Goal: Task Accomplishment & Management: Use online tool/utility

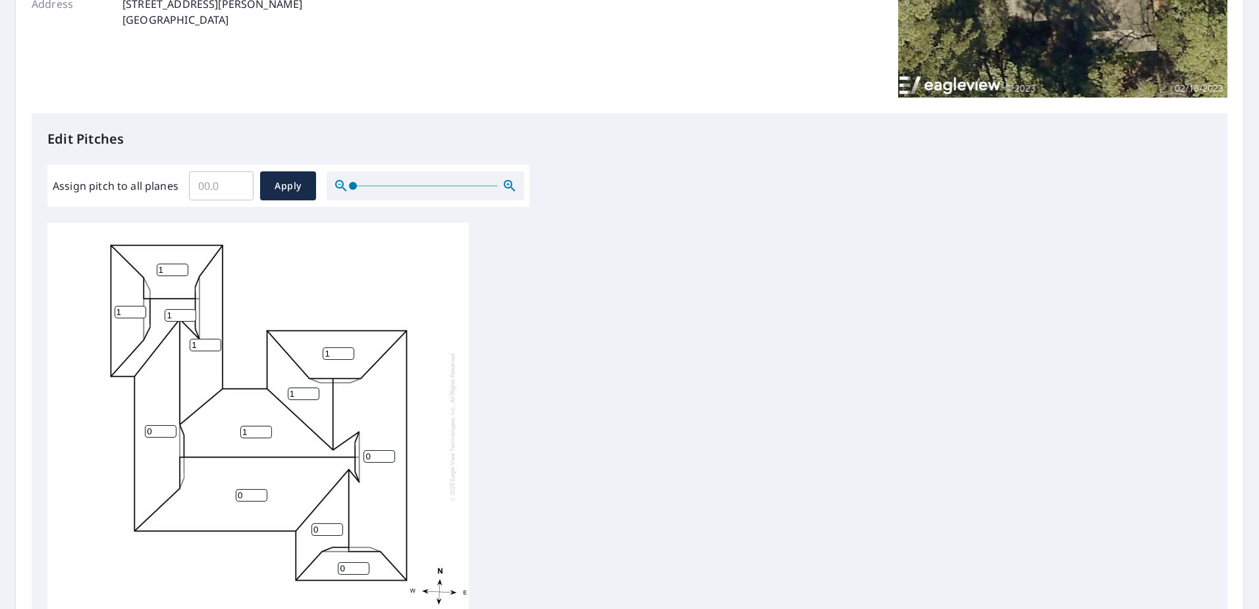
scroll to position [263, 0]
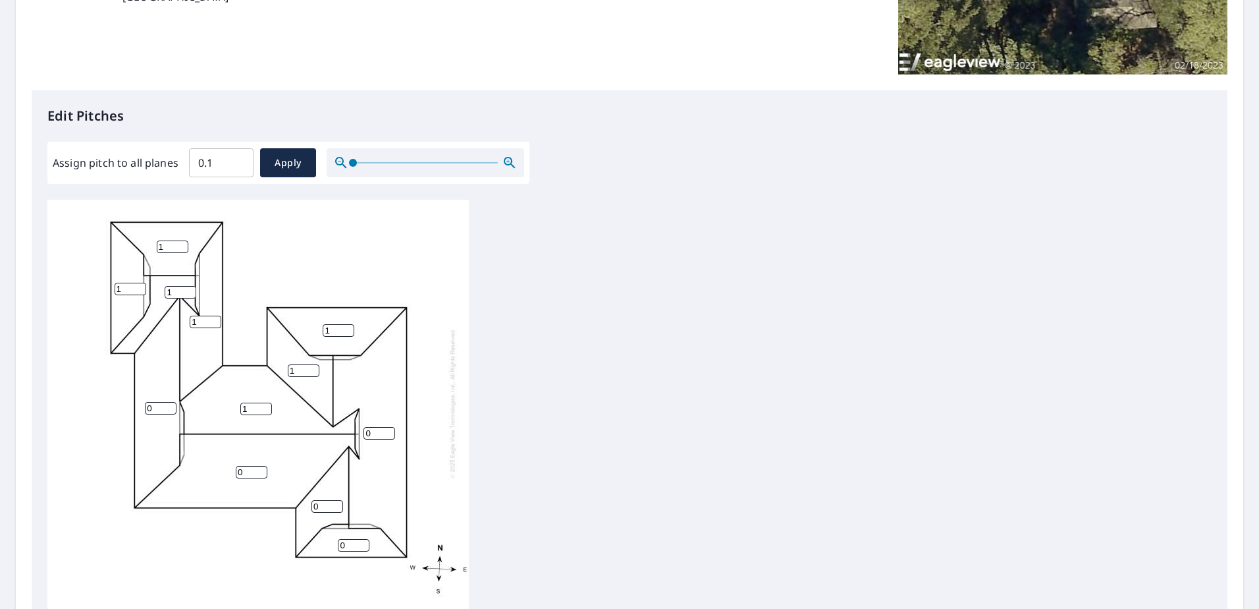
click at [240, 157] on input "0.1" at bounding box center [221, 162] width 65 height 37
drag, startPoint x: 219, startPoint y: 165, endPoint x: 115, endPoint y: 196, distance: 109.2
click at [157, 182] on div "Assign pitch to all planes 0.1 ​ Apply" at bounding box center [288, 163] width 482 height 42
type input "5"
click at [278, 158] on span "Apply" at bounding box center [288, 163] width 35 height 16
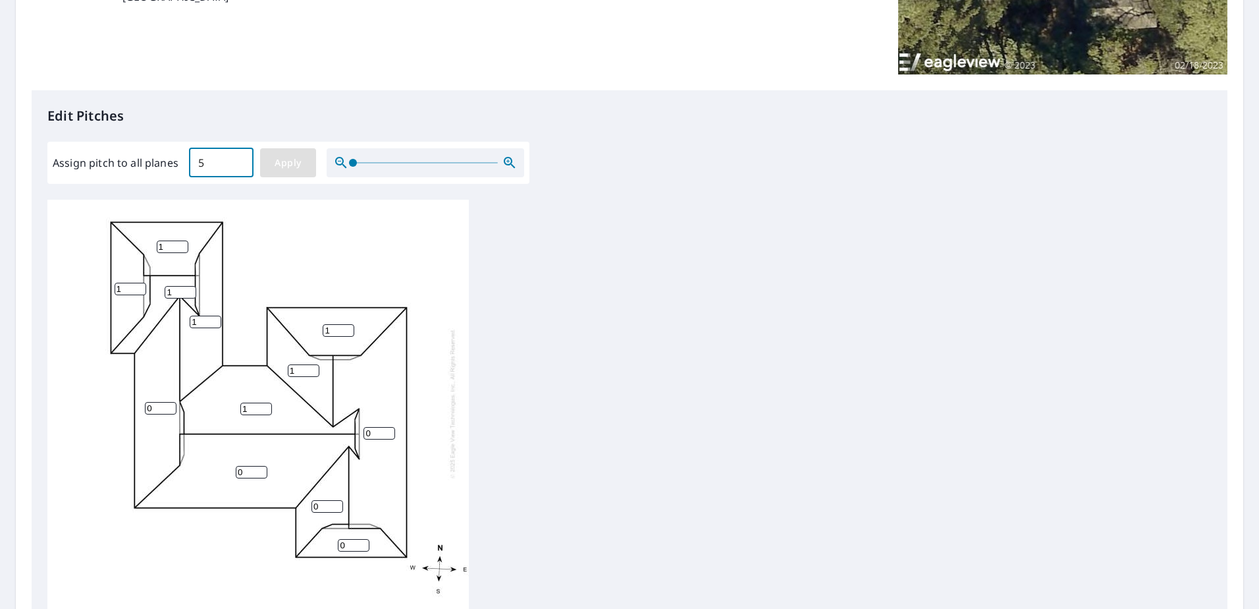
type input "5"
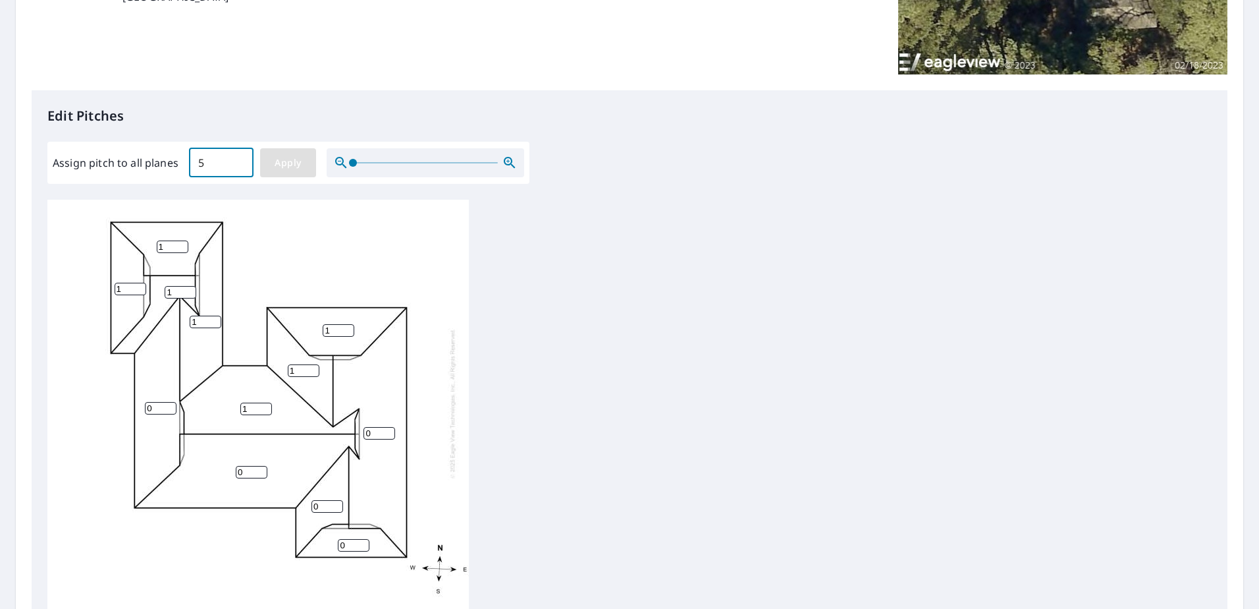
type input "5"
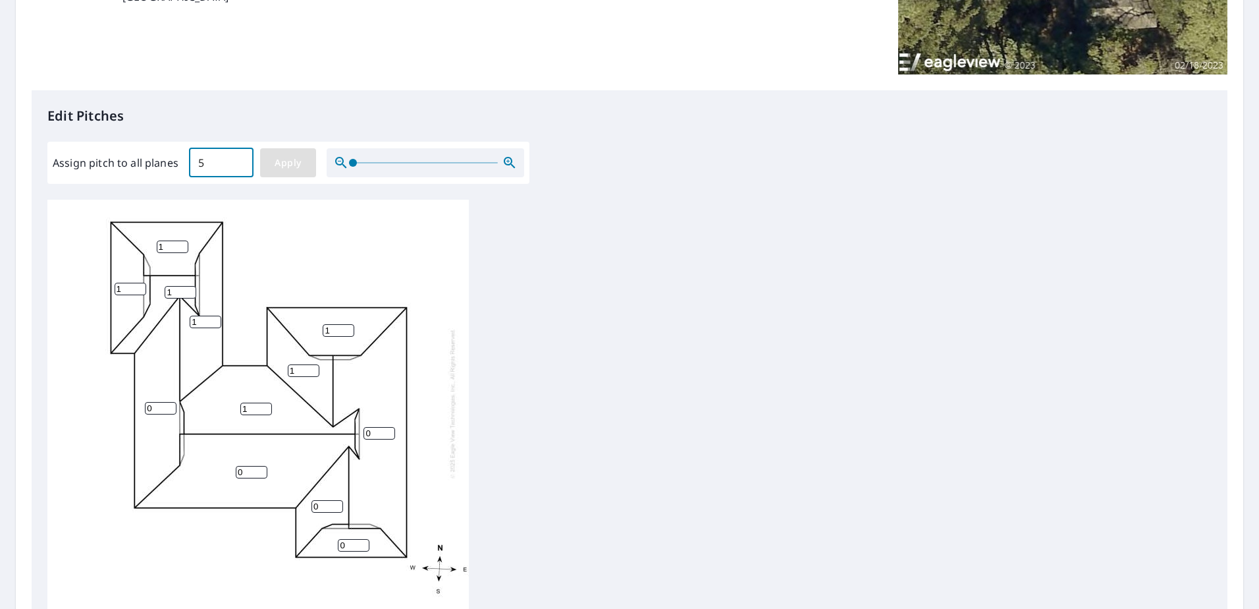
type input "5"
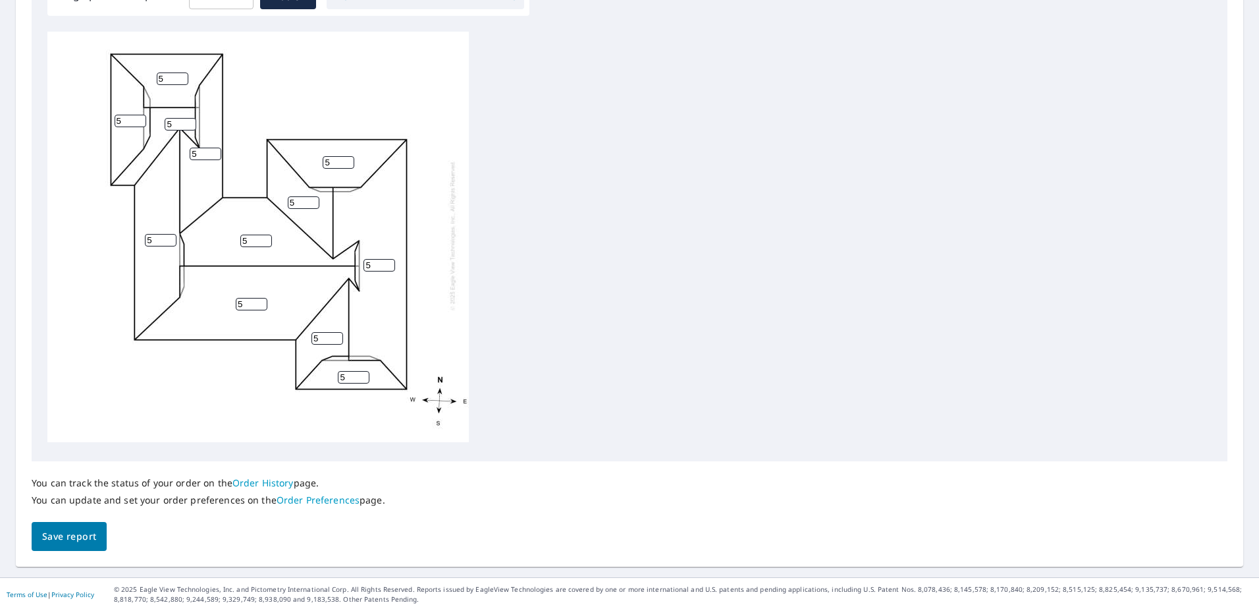
scroll to position [433, 0]
click at [77, 533] on span "Save report" at bounding box center [69, 534] width 54 height 16
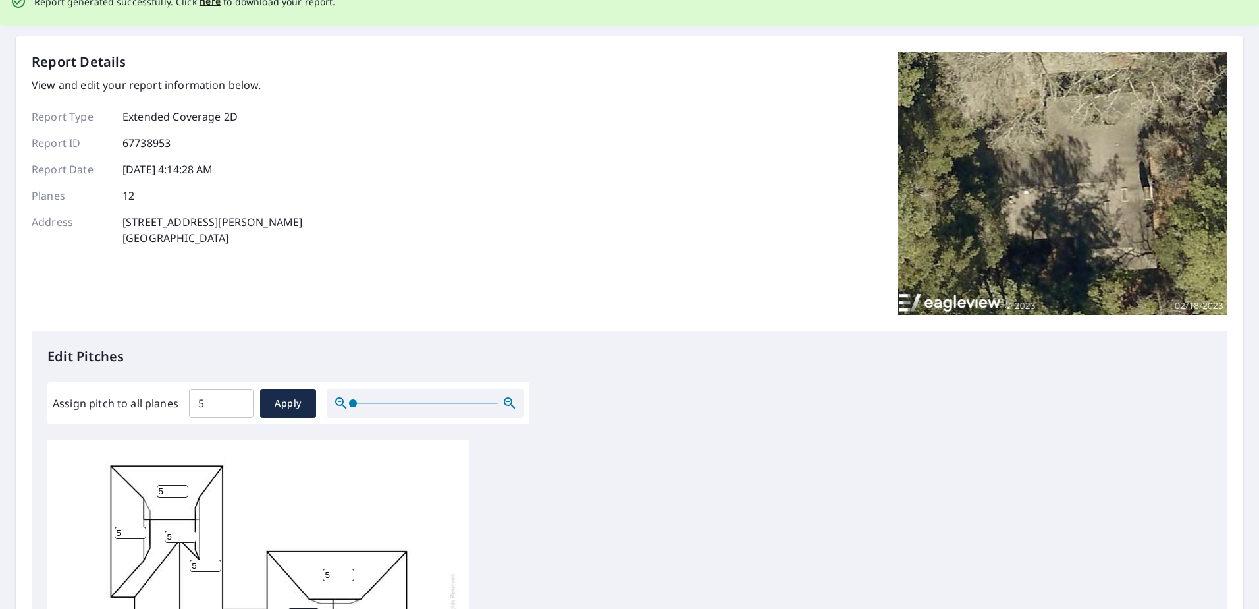
scroll to position [0, 0]
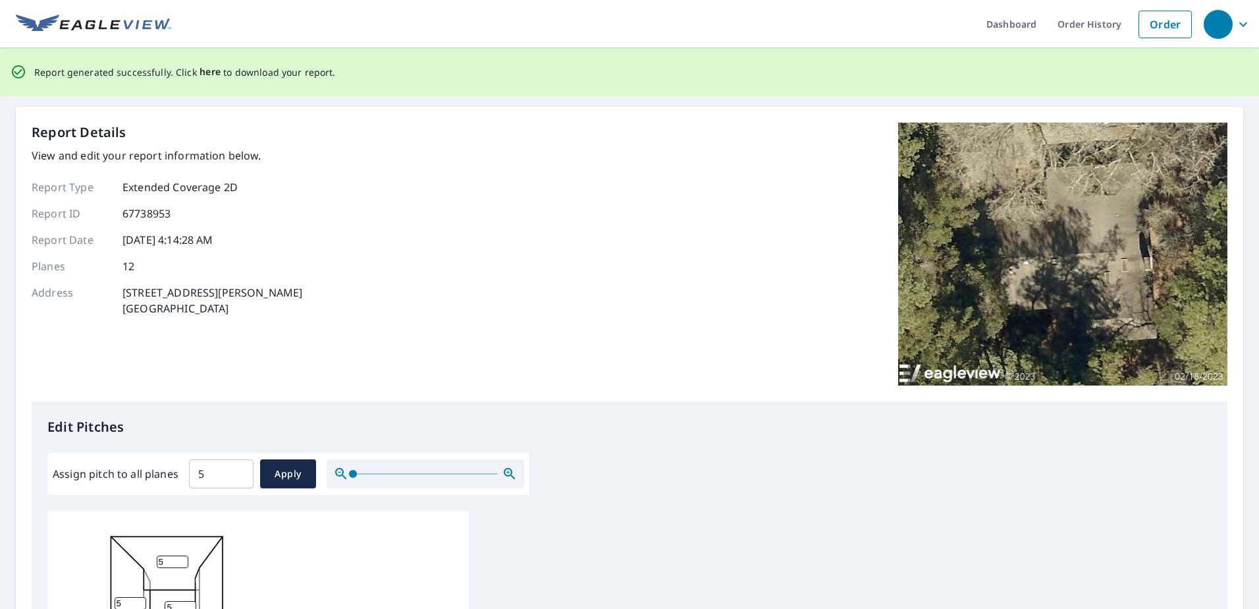
click at [207, 71] on span "here" at bounding box center [211, 72] width 22 height 16
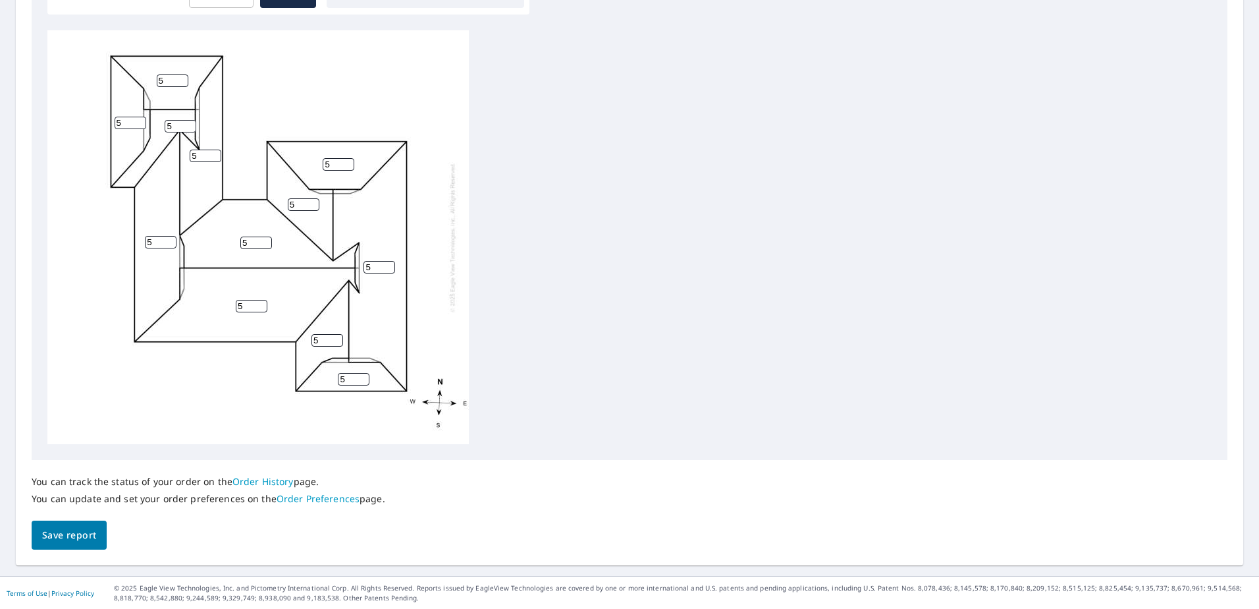
scroll to position [433, 0]
click at [55, 532] on span "Save report" at bounding box center [69, 534] width 54 height 16
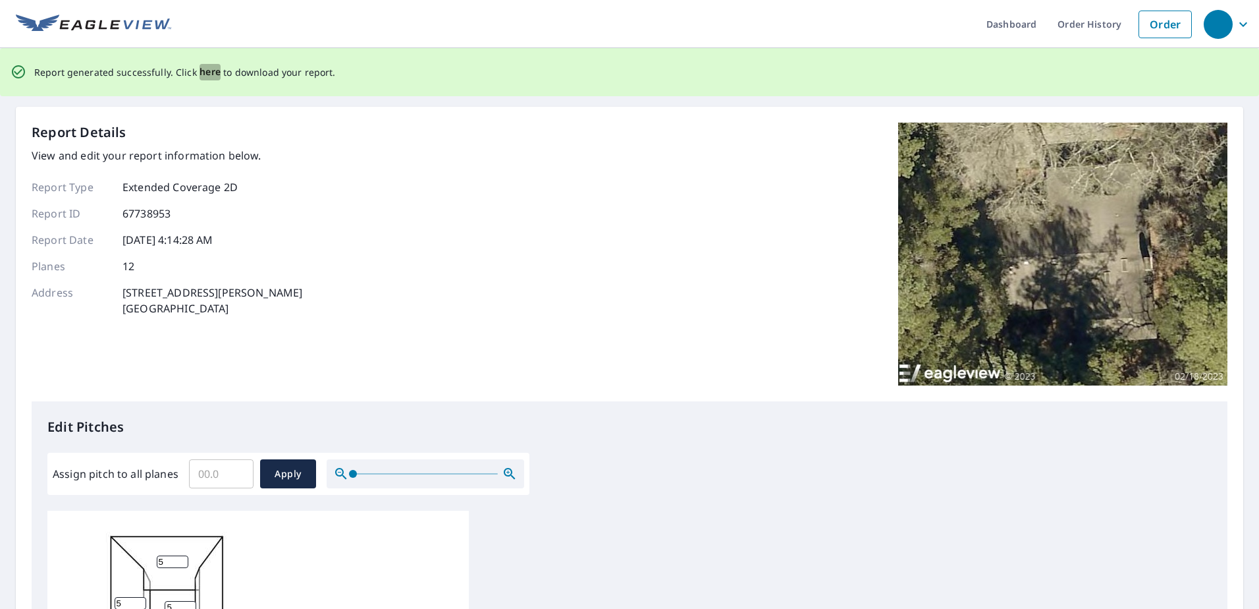
click at [205, 70] on span "here" at bounding box center [211, 72] width 22 height 16
